Goal: Information Seeking & Learning: Understand process/instructions

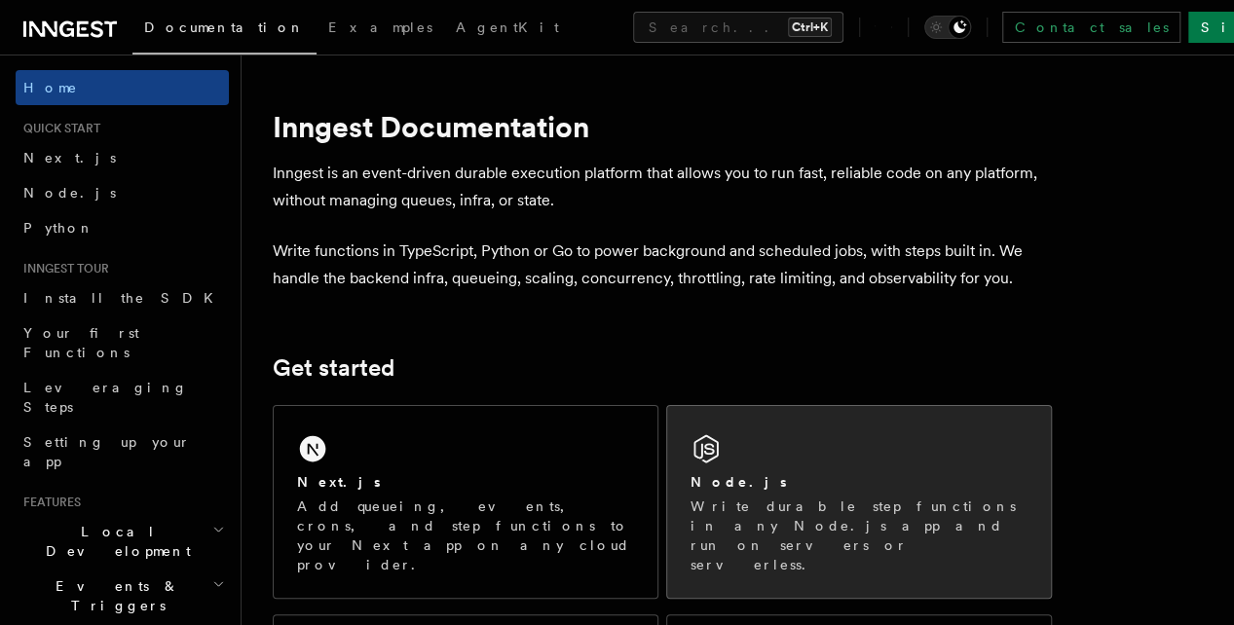
click at [731, 476] on div "Node.js Write durable step functions in any Node.js app and run on servers or s…" at bounding box center [859, 502] width 384 height 192
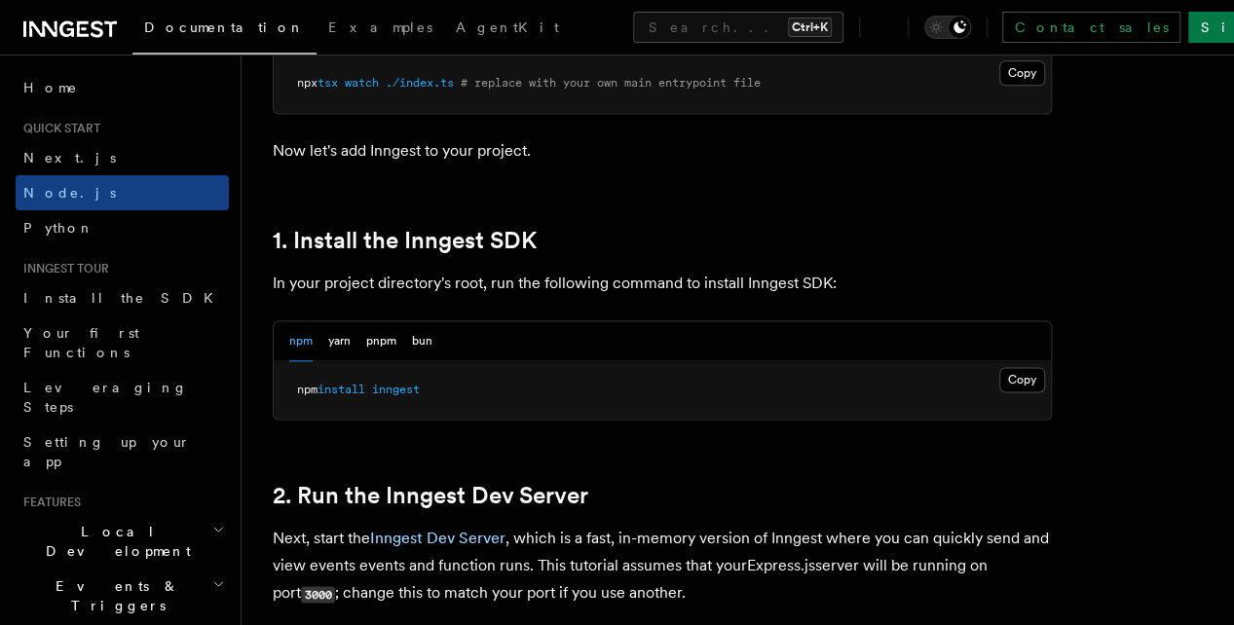
scroll to position [1118, 0]
click at [999, 392] on button "Copy Copied" at bounding box center [1022, 378] width 46 height 25
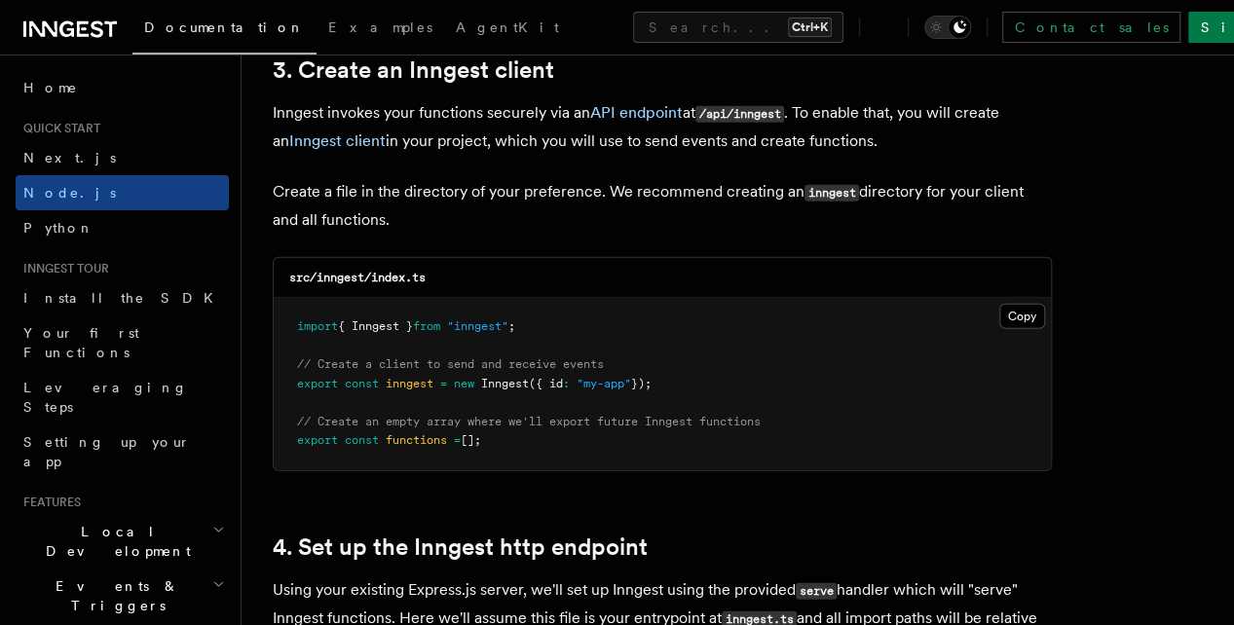
scroll to position [2508, 0]
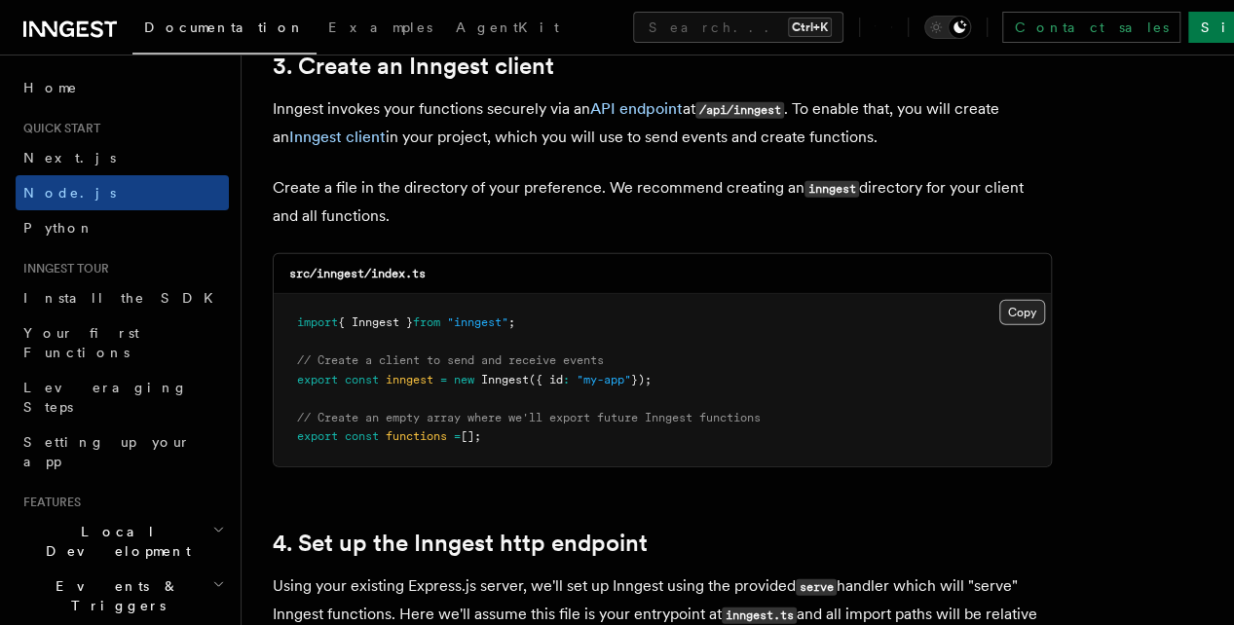
click at [999, 301] on button "Copy Copied" at bounding box center [1022, 312] width 46 height 25
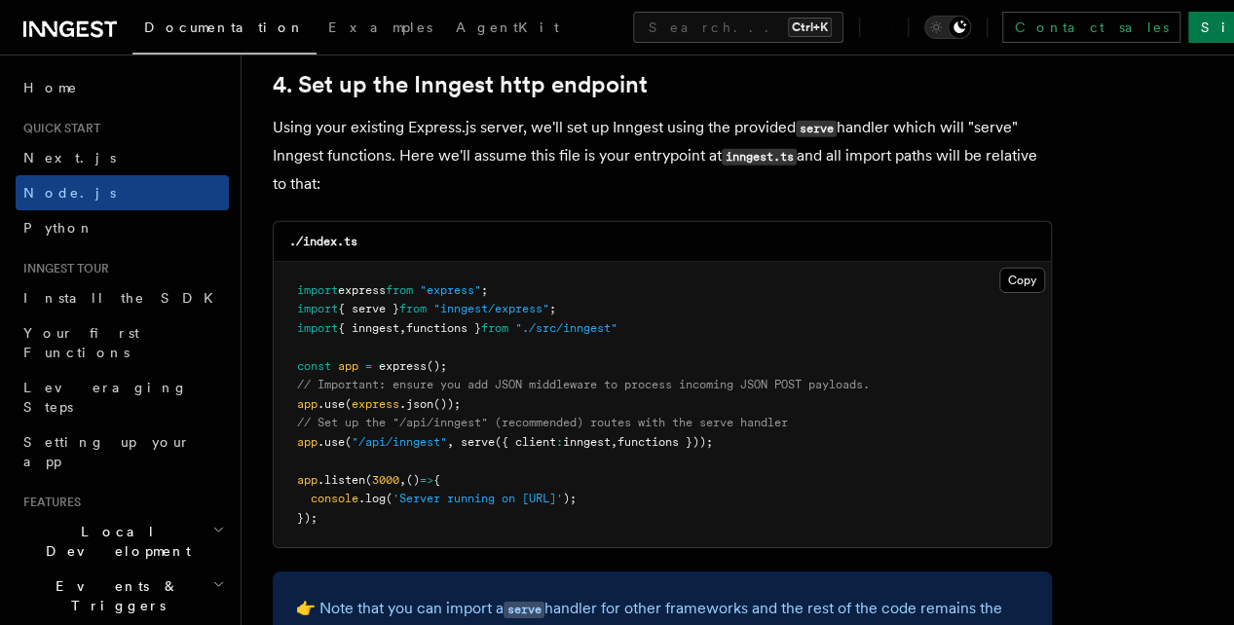
scroll to position [2968, 0]
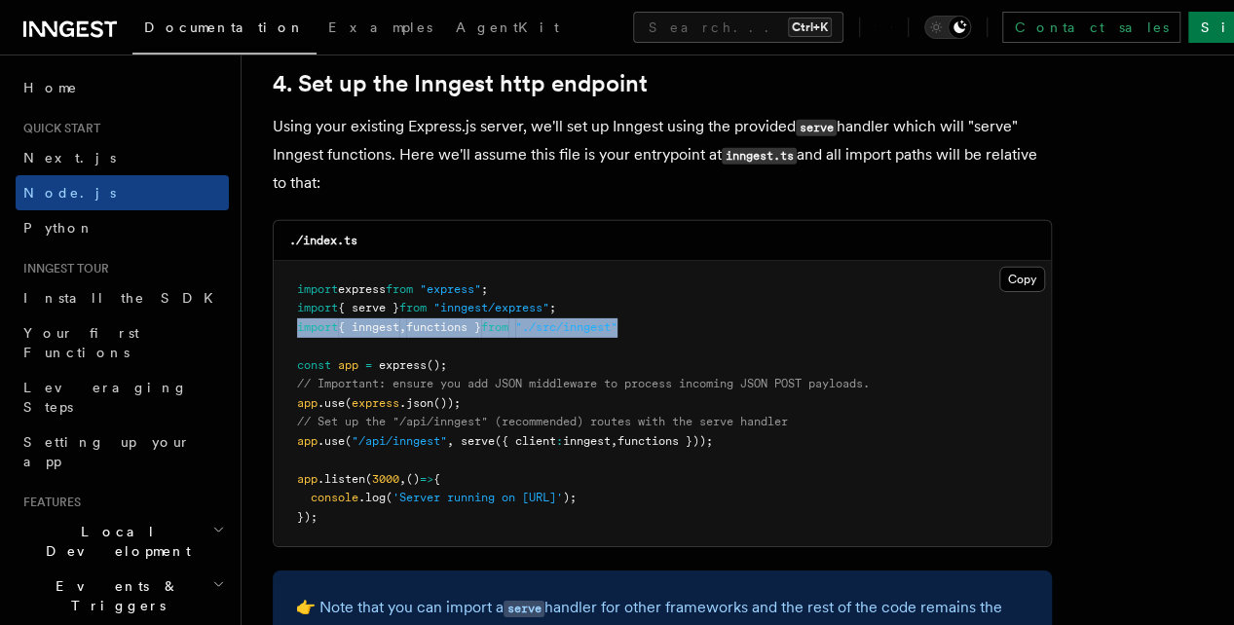
drag, startPoint x: 295, startPoint y: 314, endPoint x: 672, endPoint y: 309, distance: 377.0
click at [672, 309] on pre "import express from "express" ; import { serve } from "inngest/express" ; impor…" at bounding box center [662, 404] width 777 height 286
copy span "import { inngest , functions } from "./src/inngest""
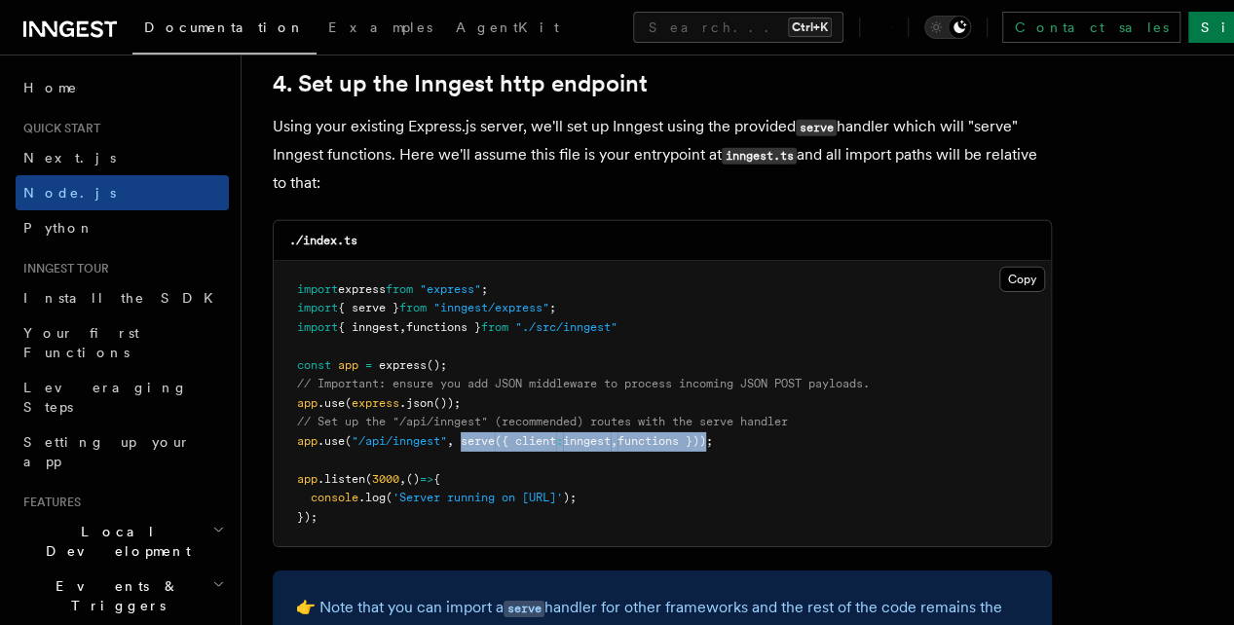
drag, startPoint x: 466, startPoint y: 424, endPoint x: 725, endPoint y: 421, distance: 259.1
click at [713, 434] on span "app .use ( "/api/inngest" , serve ({ client : inngest , functions }));" at bounding box center [505, 441] width 416 height 14
copy span "serve ({ client : inngest , functions })"
